Goal: Task Accomplishment & Management: Manage account settings

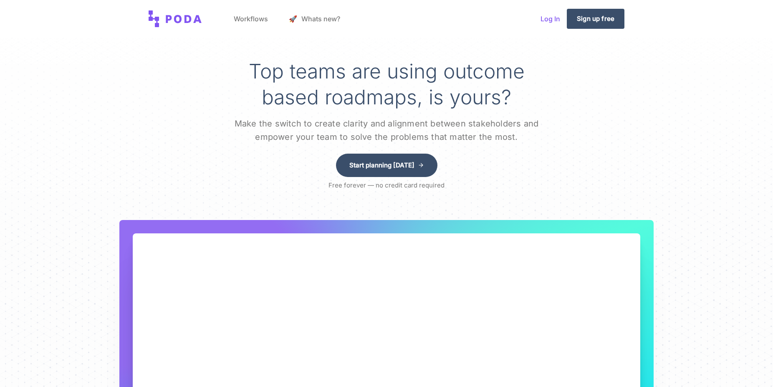
click at [545, 20] on link "Log In" at bounding box center [550, 19] width 33 height 32
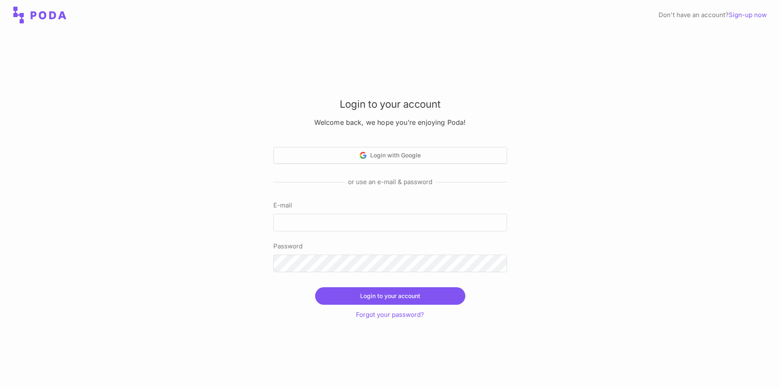
click at [209, 178] on div "Login to your account Welcome back, we hope you’re enjoying Poda! Login with Go…" at bounding box center [390, 208] width 780 height 357
click at [378, 204] on label "E-mail" at bounding box center [390, 205] width 234 height 10
click at [378, 214] on input "E-mail" at bounding box center [390, 223] width 234 height 18
click at [375, 220] on input "E-mail" at bounding box center [390, 223] width 234 height 18
paste input "[PERSON_NAME][EMAIL_ADDRESS][DOMAIN_NAME]"
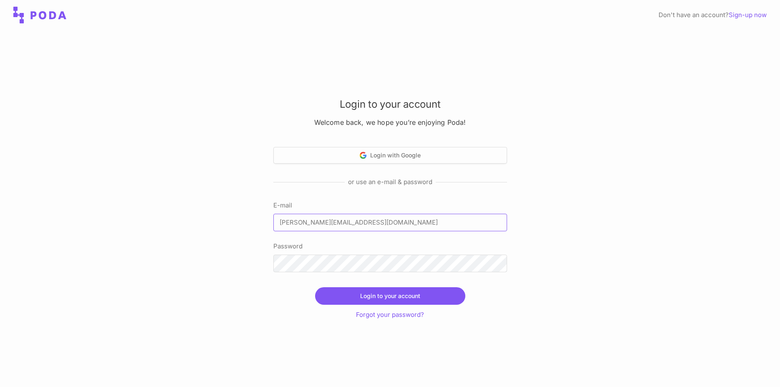
type input "[PERSON_NAME][EMAIL_ADDRESS][DOMAIN_NAME]"
click at [192, 230] on div "Login to your account Welcome back, we hope you’re enjoying Poda! Login with Go…" at bounding box center [390, 208] width 780 height 357
click at [406, 297] on button "Login to your account" at bounding box center [390, 296] width 150 height 18
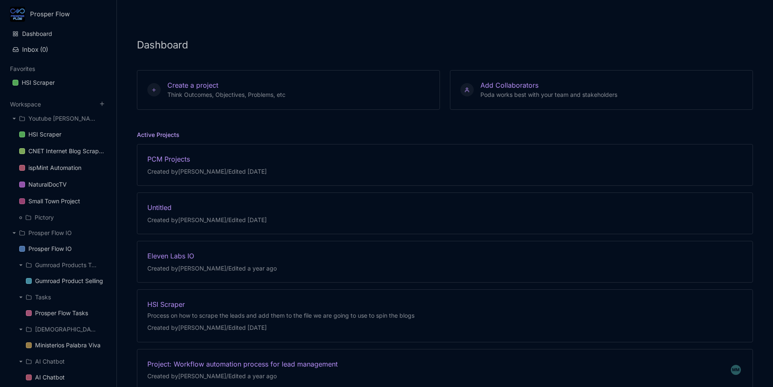
click at [290, 21] on div "Dashboard Create a project Think Outcomes, Objectives, Problems, etc Add Collab…" at bounding box center [445, 193] width 656 height 387
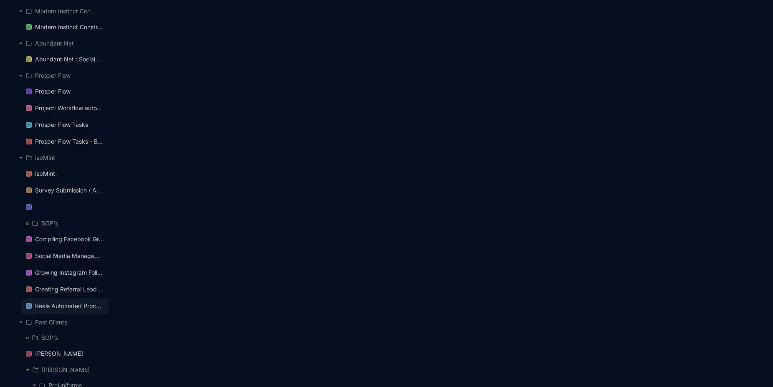
scroll to position [1064, 0]
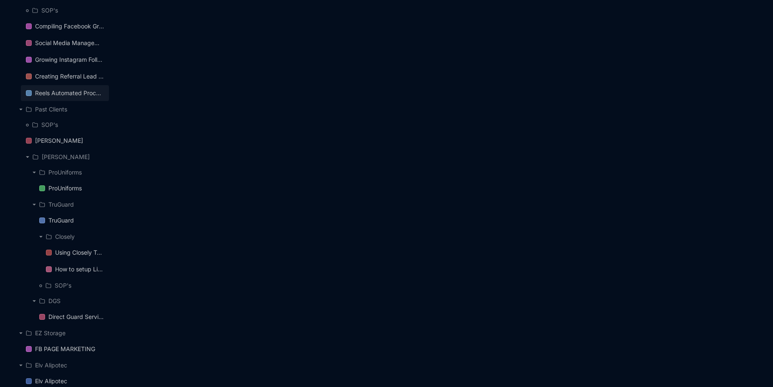
click at [61, 97] on div "Reels Automated Process" at bounding box center [69, 93] width 69 height 10
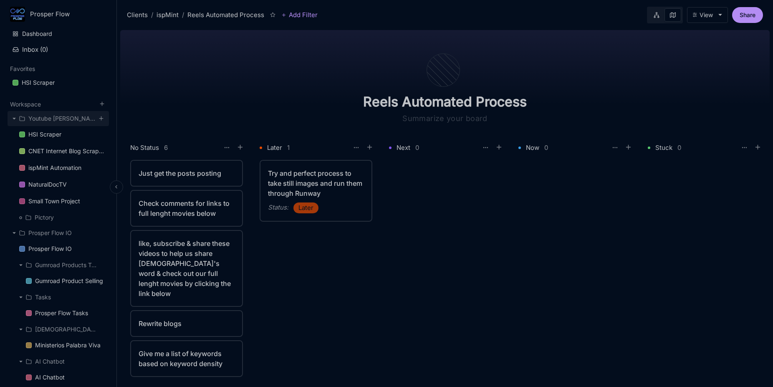
click at [47, 118] on div "Youtube [PERSON_NAME]" at bounding box center [62, 118] width 68 height 10
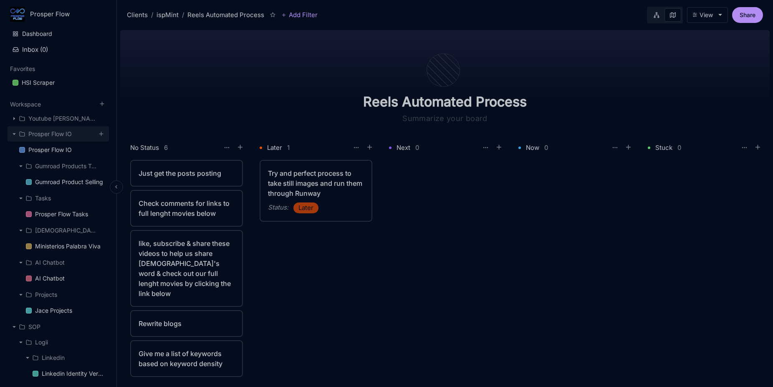
click at [38, 134] on div "Prosper Flow IO" at bounding box center [49, 134] width 43 height 10
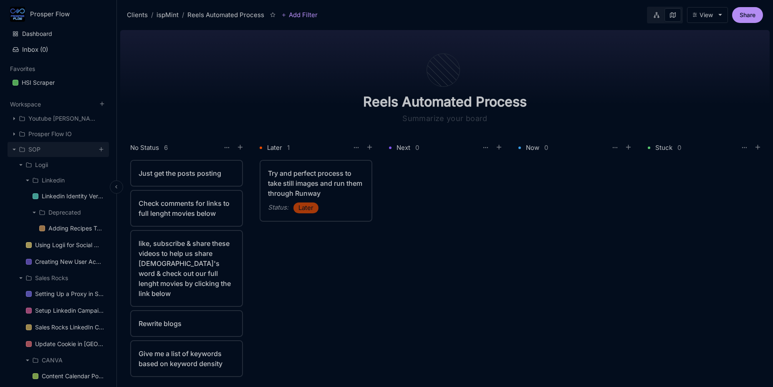
click at [41, 151] on div "SOP" at bounding box center [58, 149] width 101 height 15
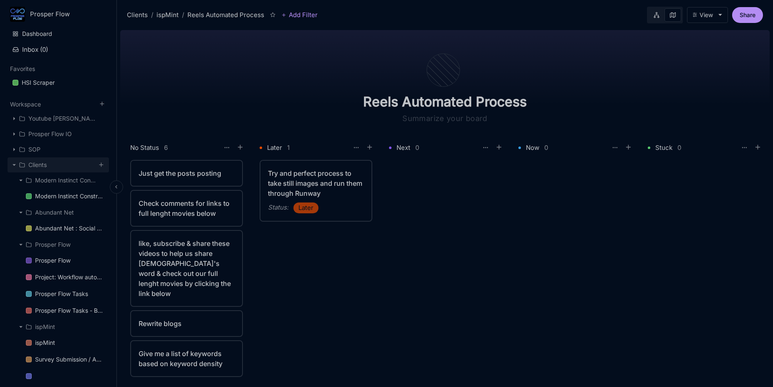
click at [38, 171] on div "Clients" at bounding box center [58, 164] width 101 height 15
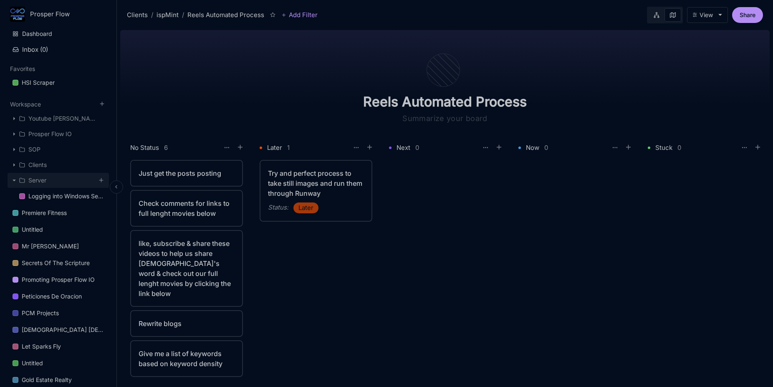
click at [37, 179] on div "Server" at bounding box center [37, 180] width 18 height 10
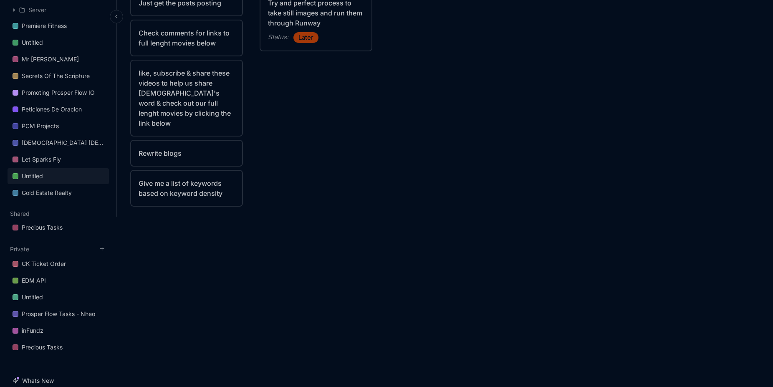
scroll to position [230, 0]
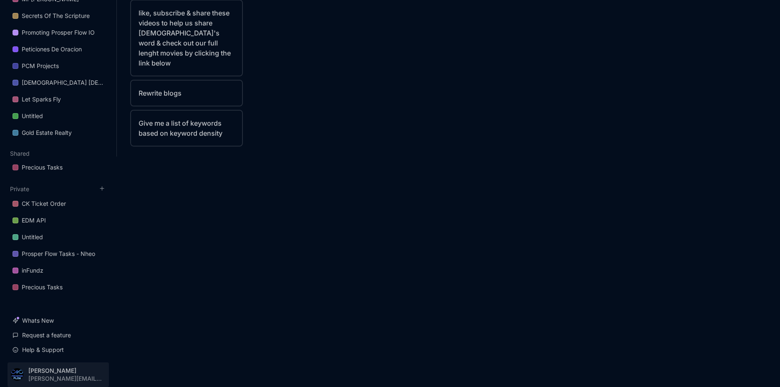
click at [53, 337] on div "Account Settings" at bounding box center [58, 338] width 103 height 13
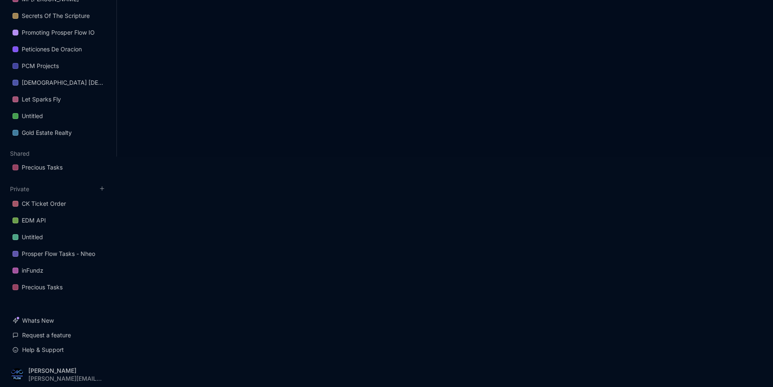
select select "dark"
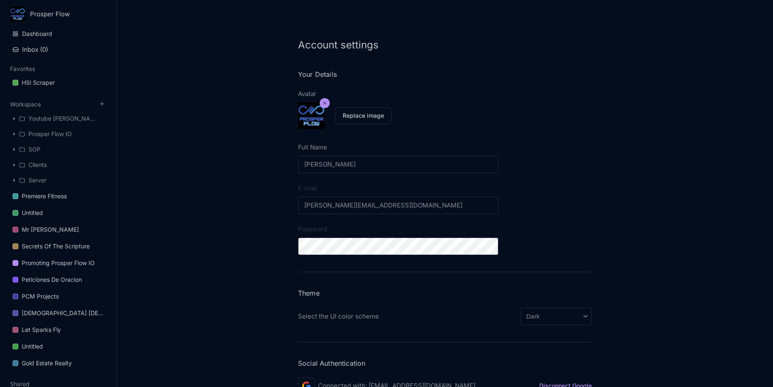
click at [240, 177] on div "Account settings Your Details Avatar Replace image Full Name [PERSON_NAME] Save…" at bounding box center [445, 193] width 656 height 387
click at [52, 32] on link "Dashboard" at bounding box center [58, 34] width 101 height 16
